Goal: Task Accomplishment & Management: Use online tool/utility

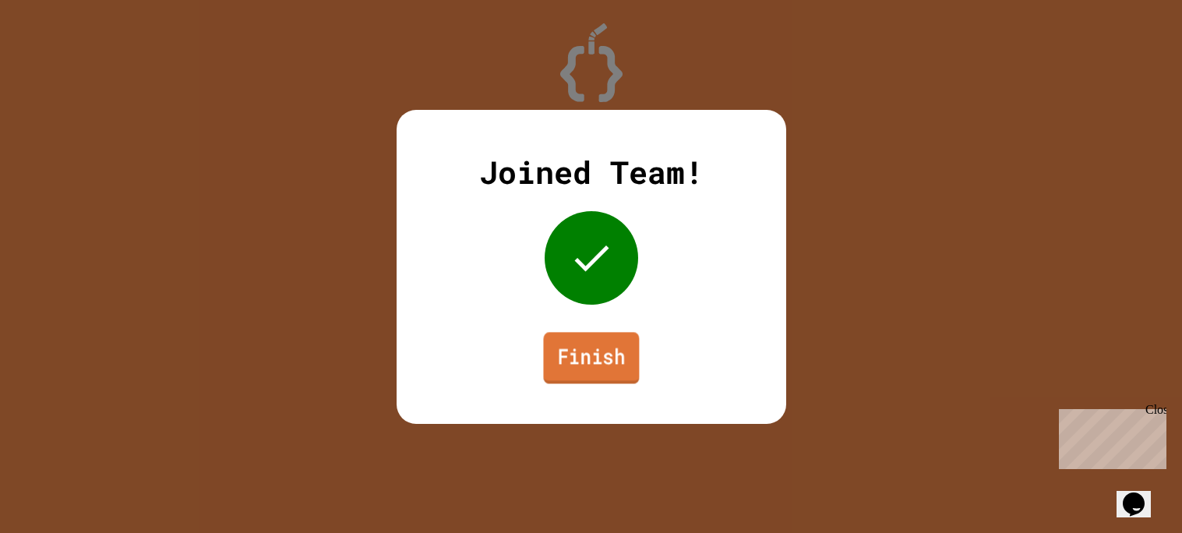
click at [615, 364] on link "Finish" at bounding box center [591, 357] width 96 height 51
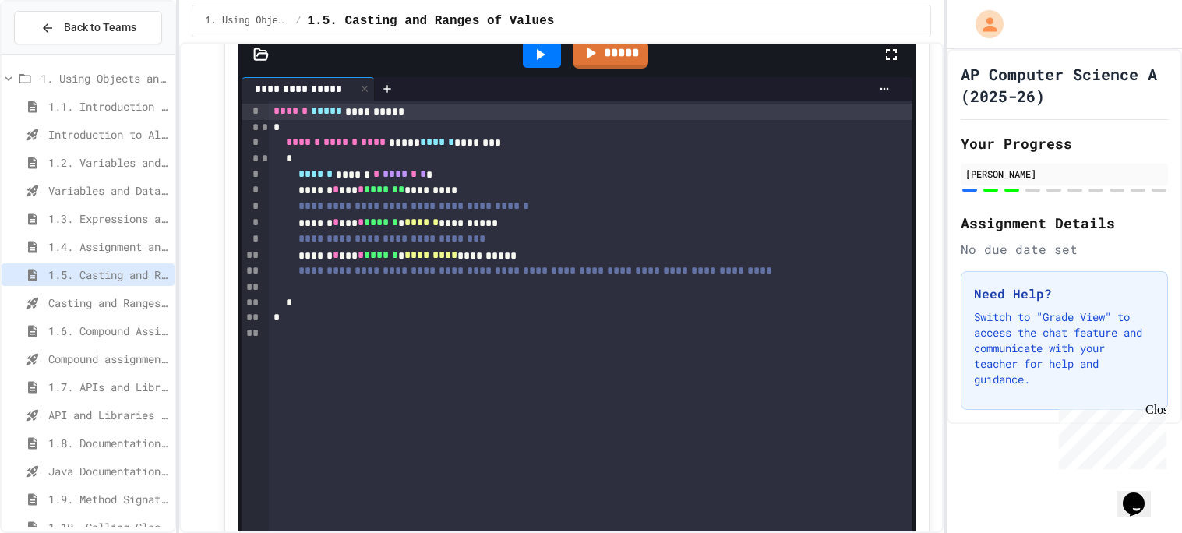
scroll to position [4607, 0]
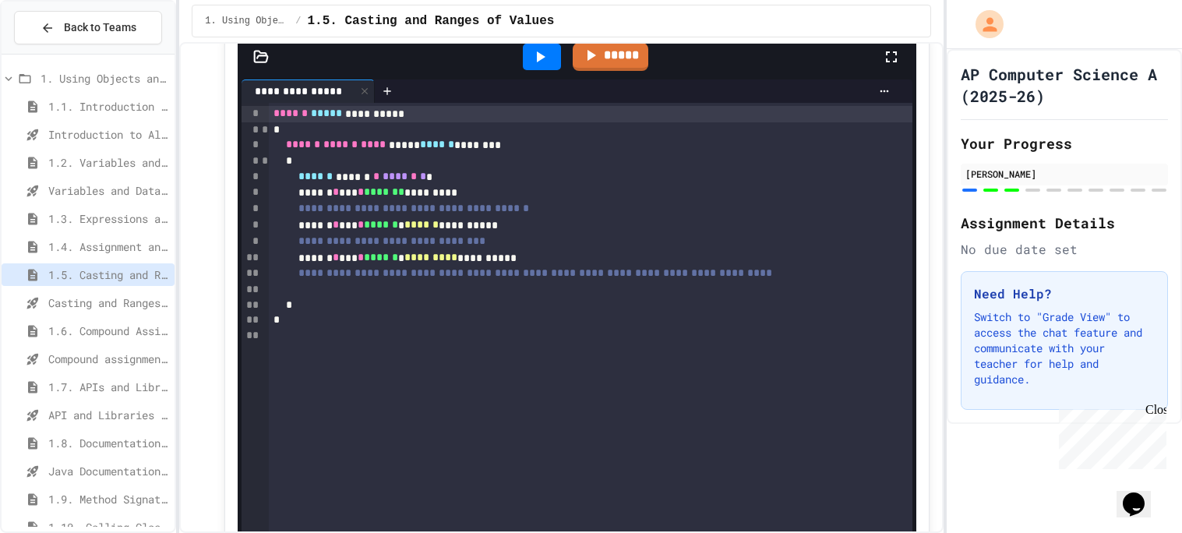
click at [362, 313] on div "*" at bounding box center [591, 306] width 644 height 16
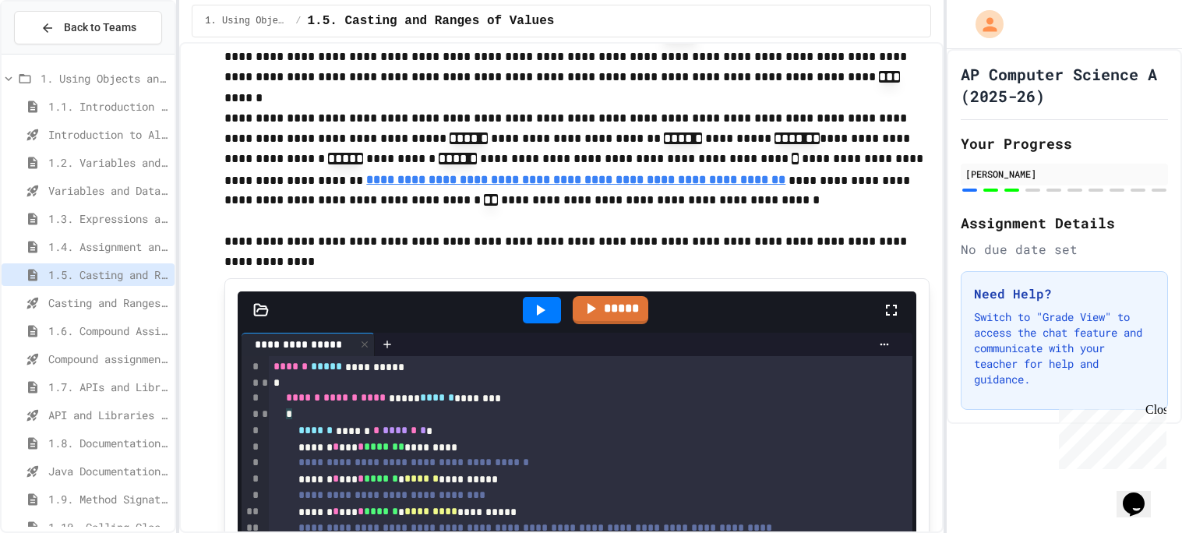
scroll to position [4353, 0]
